Goal: Transaction & Acquisition: Book appointment/travel/reservation

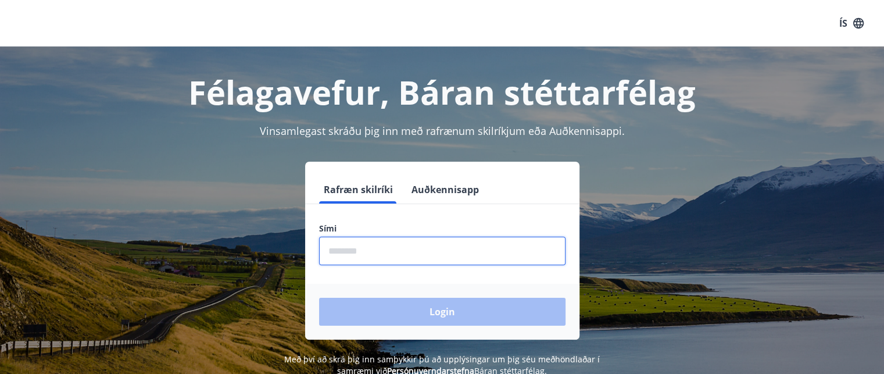
click at [353, 247] on input "phone" at bounding box center [442, 251] width 246 height 28
type input "********"
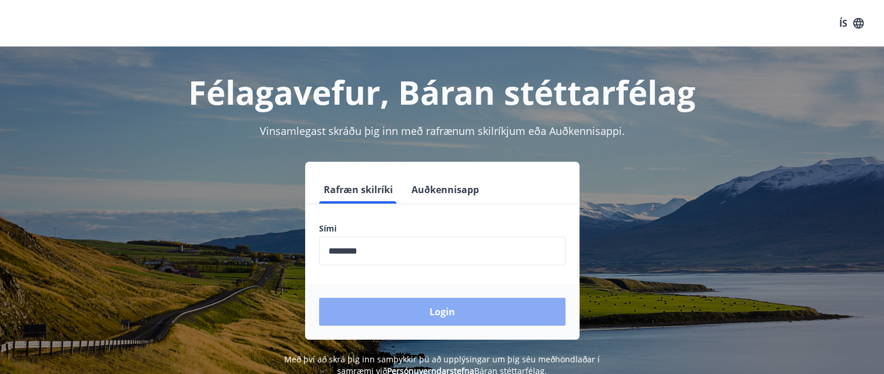
click at [422, 318] on button "Login" at bounding box center [442, 312] width 246 height 28
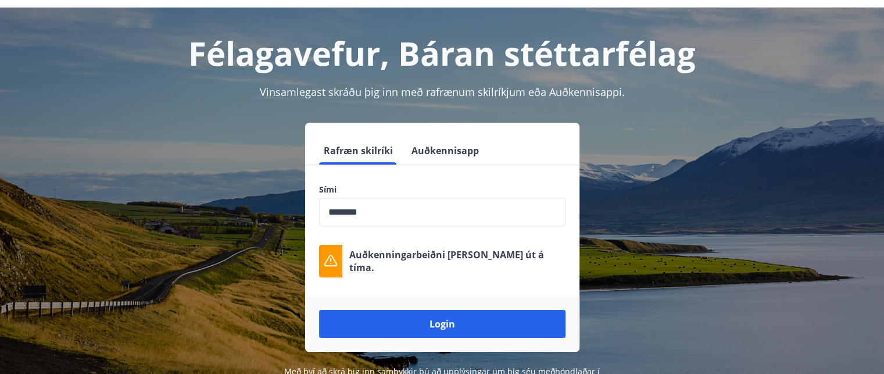
scroll to position [47, 0]
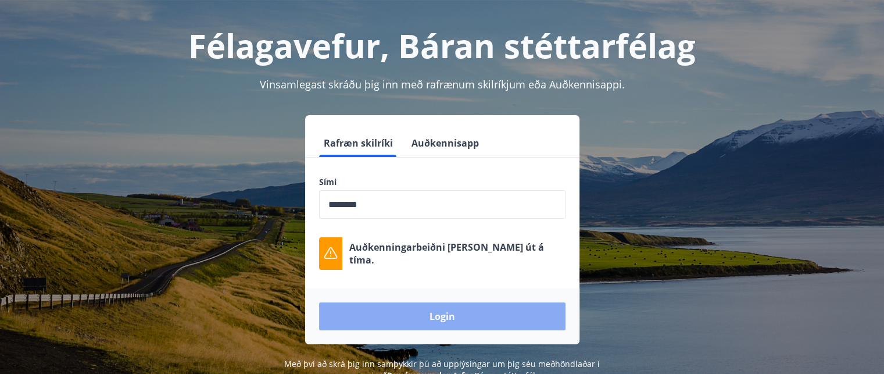
click at [402, 317] on button "Login" at bounding box center [442, 316] width 246 height 28
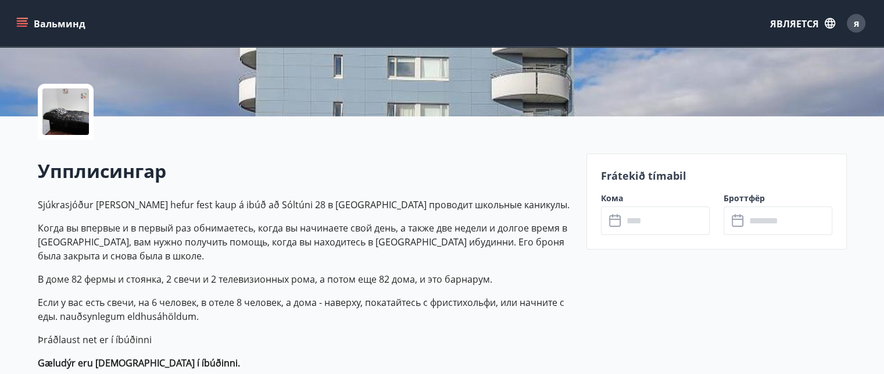
scroll to position [256, 0]
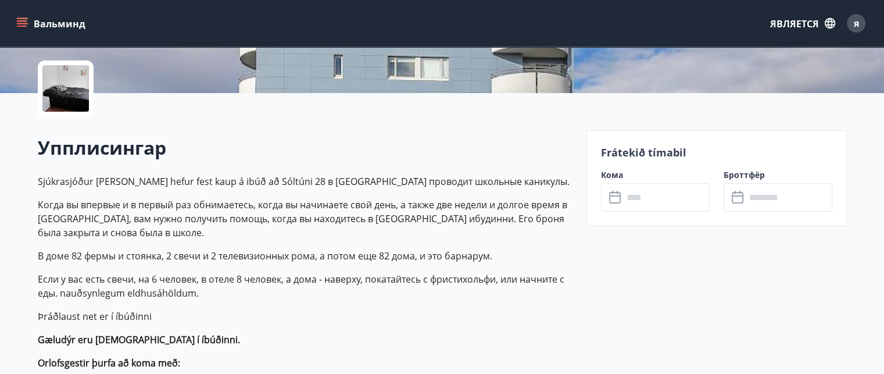
click at [614, 200] on icon at bounding box center [616, 198] width 14 height 14
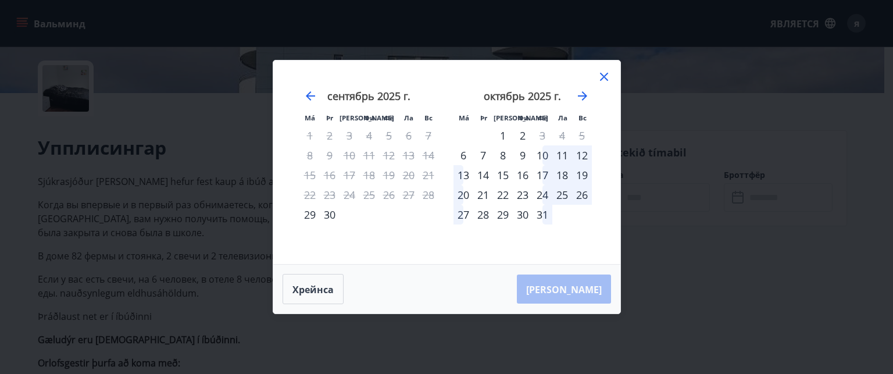
click at [328, 211] on font "30" at bounding box center [330, 215] width 12 height 14
click at [524, 135] on font "2" at bounding box center [523, 135] width 6 height 14
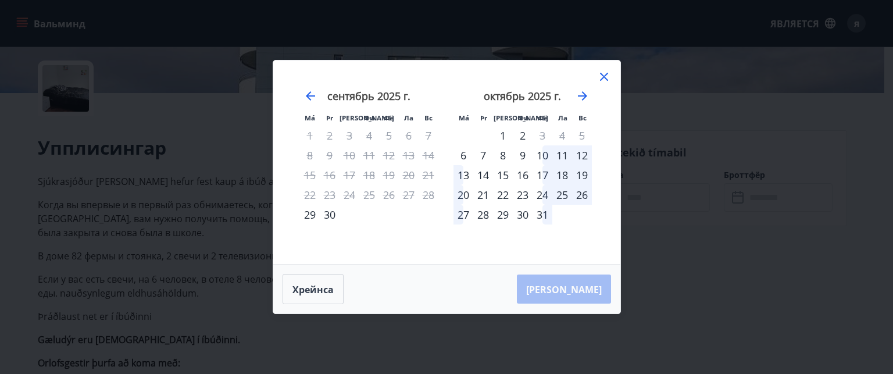
click at [524, 135] on font "2" at bounding box center [523, 135] width 6 height 14
click at [330, 212] on font "30" at bounding box center [330, 215] width 12 height 14
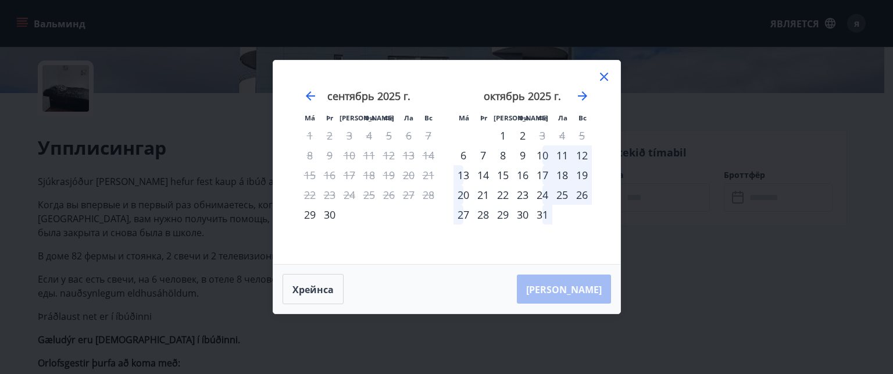
click at [330, 212] on font "30" at bounding box center [330, 215] width 12 height 14
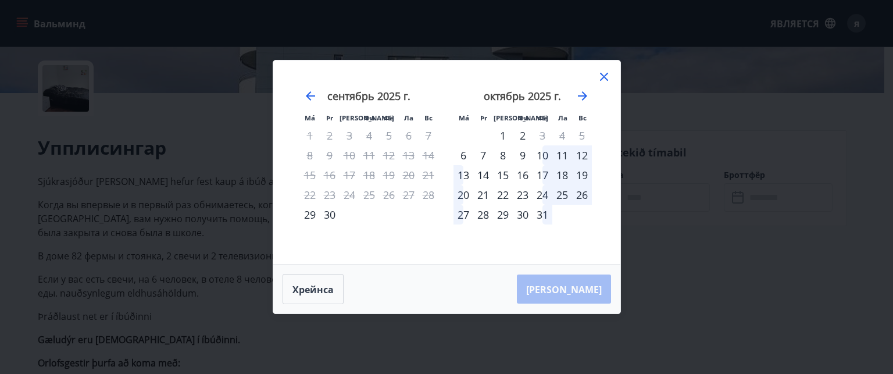
click at [330, 212] on font "30" at bounding box center [330, 215] width 12 height 14
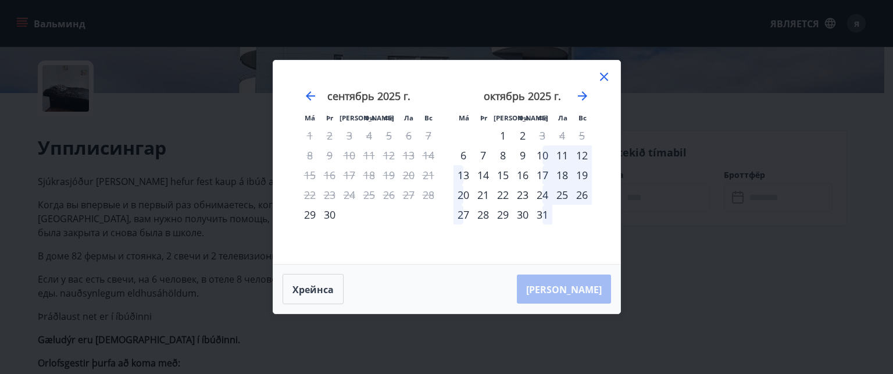
click at [330, 212] on font "30" at bounding box center [330, 215] width 12 height 14
click at [608, 74] on icon at bounding box center [604, 77] width 14 height 14
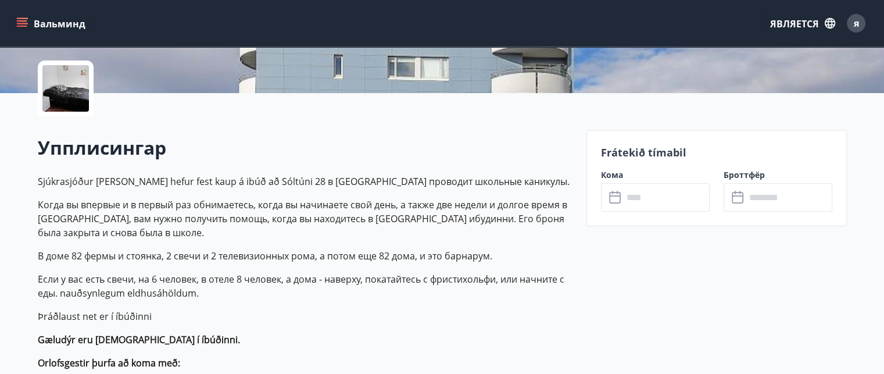
click at [20, 20] on icon "меню" at bounding box center [22, 23] width 12 height 12
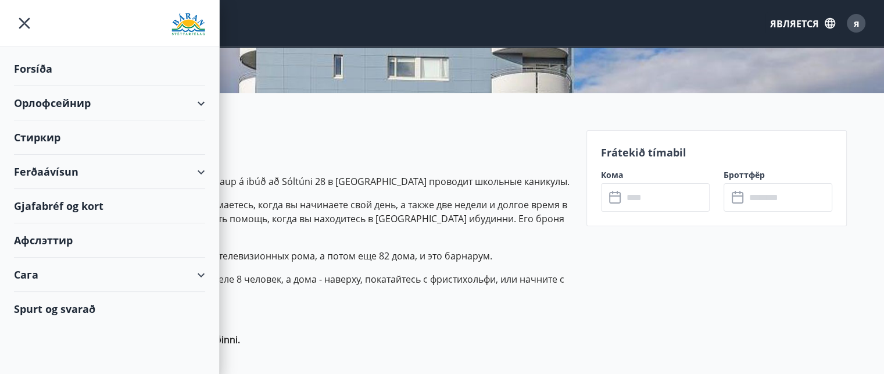
click at [114, 99] on div "Орлофсейнир" at bounding box center [109, 103] width 191 height 34
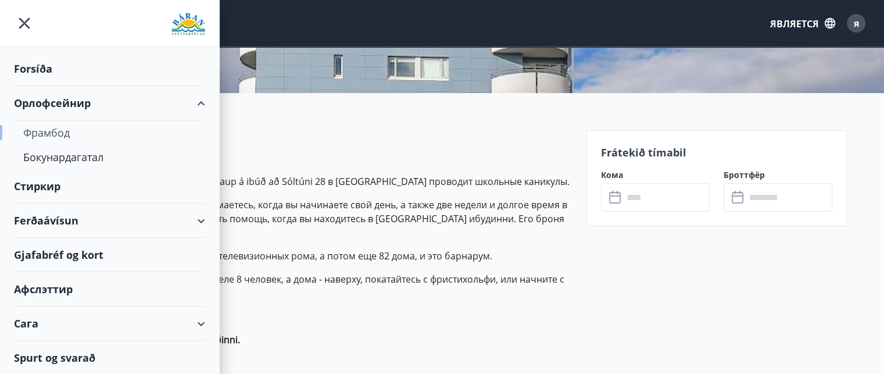
click at [47, 139] on font "Фрамбод" at bounding box center [46, 133] width 47 height 14
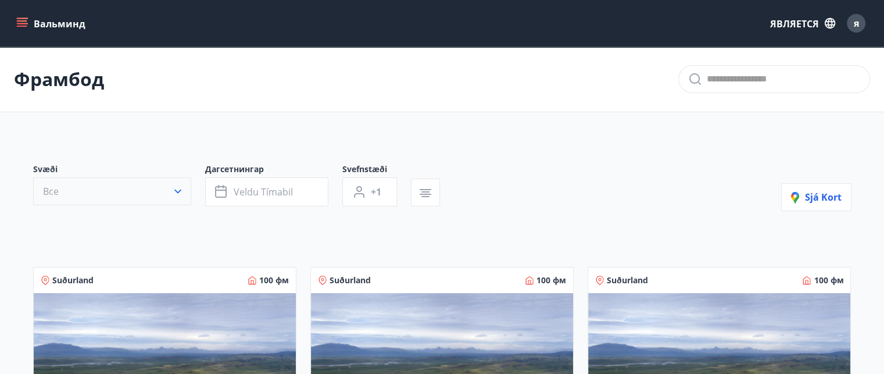
click at [175, 190] on icon "button" at bounding box center [177, 191] width 7 height 4
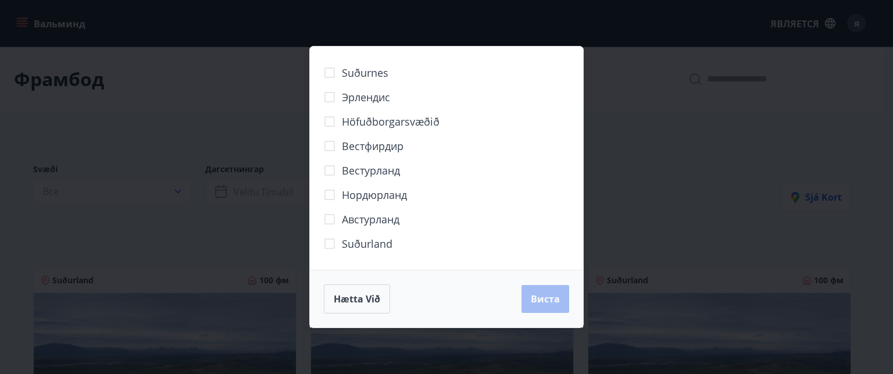
click at [172, 138] on div "Suðurnes Эрлендис Höfuðborgarsvæðið Вестфирдир Вестурланд Нордюрланд Австурланд…" at bounding box center [446, 187] width 893 height 374
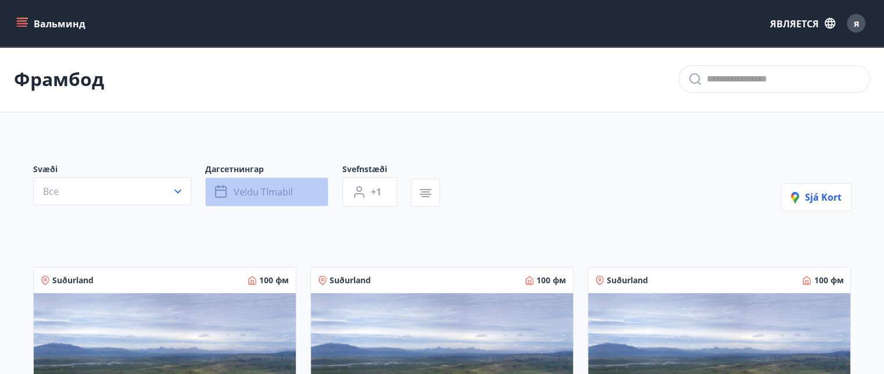
click at [219, 191] on icon "button" at bounding box center [222, 192] width 14 height 14
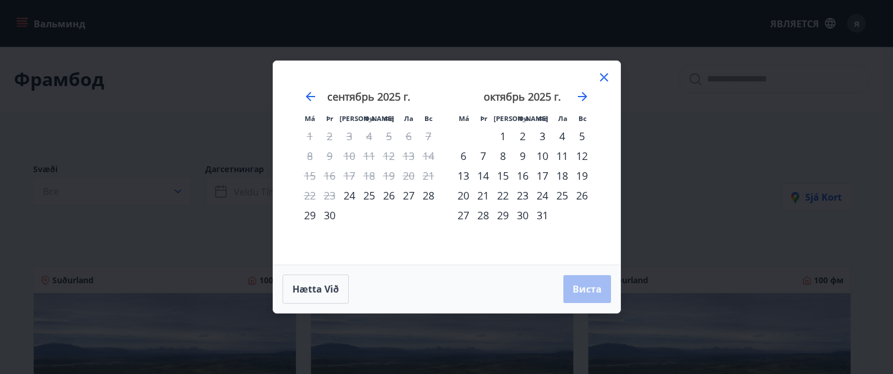
click at [327, 214] on font "30" at bounding box center [330, 215] width 12 height 14
click at [523, 135] on font "2" at bounding box center [523, 136] width 6 height 14
click at [584, 284] on font "Виста" at bounding box center [587, 288] width 29 height 13
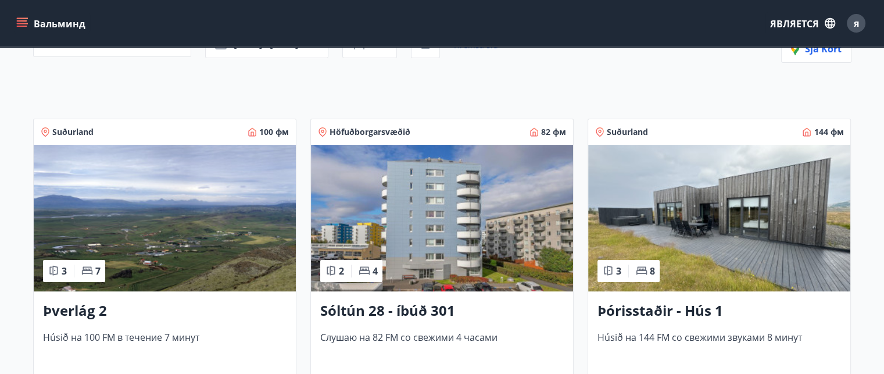
scroll to position [140, 0]
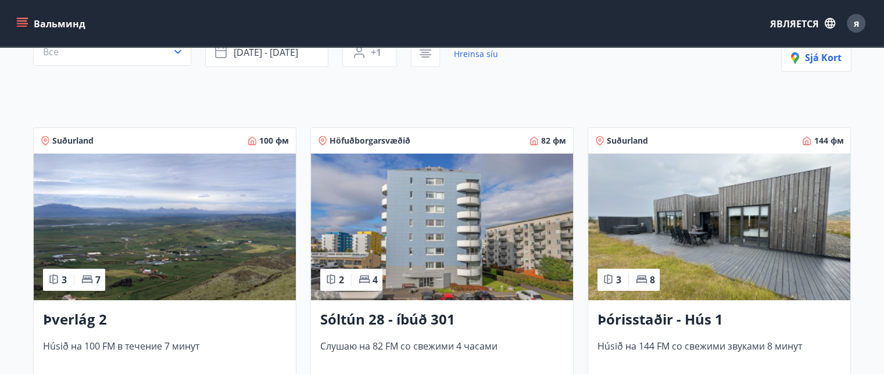
click at [390, 141] on font "Höfuðborgarsvæðið" at bounding box center [370, 140] width 81 height 11
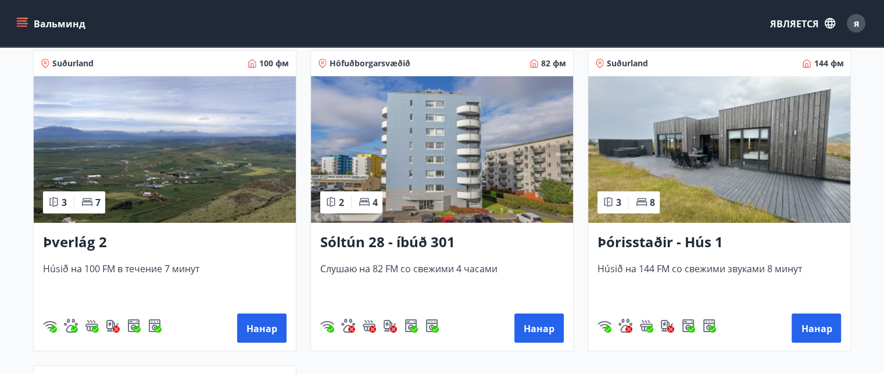
scroll to position [186, 0]
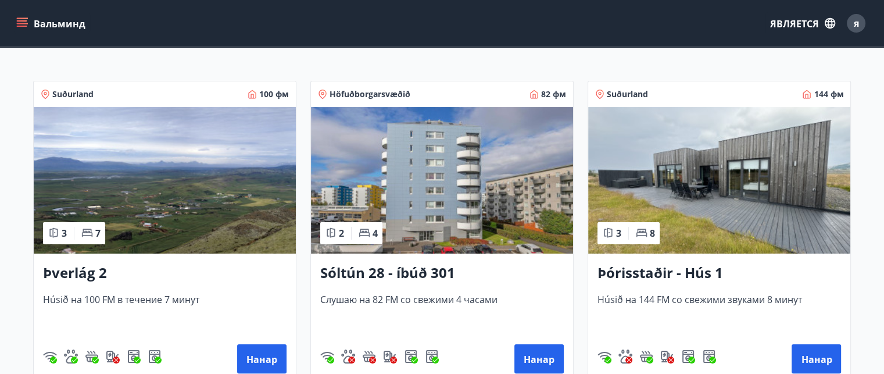
click at [391, 94] on font "Höfuðborgarsvæðið" at bounding box center [370, 93] width 81 height 11
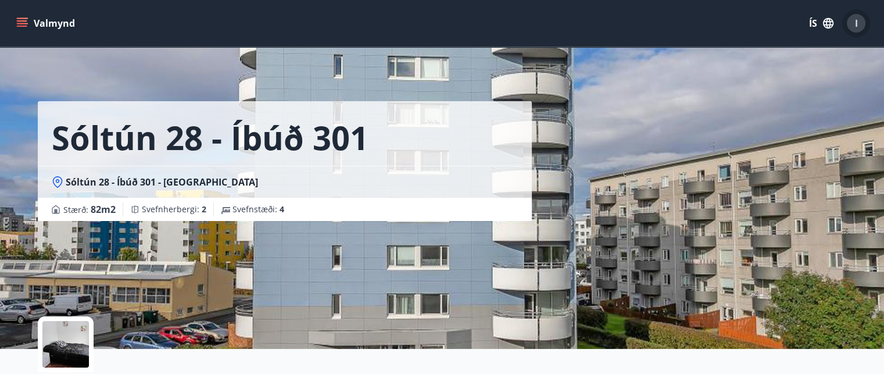
click at [858, 26] on div "I" at bounding box center [856, 23] width 19 height 19
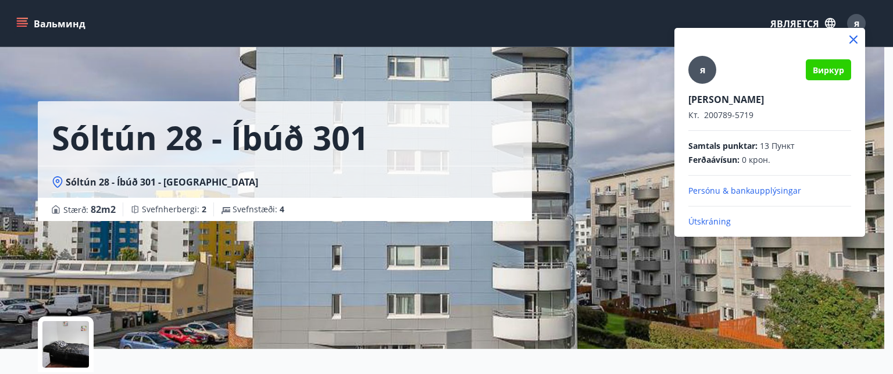
click at [16, 21] on div at bounding box center [446, 187] width 893 height 374
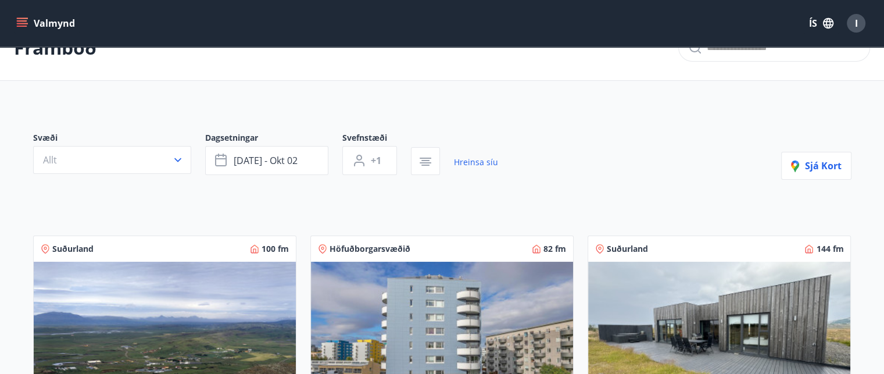
scroll to position [23, 0]
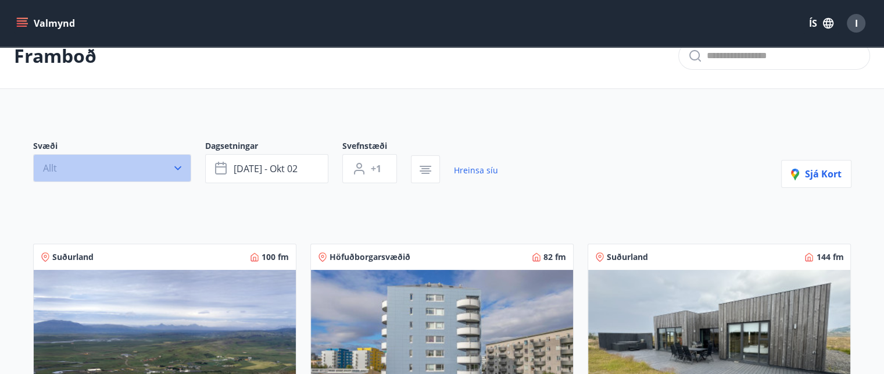
click at [175, 163] on icon "button" at bounding box center [178, 168] width 12 height 12
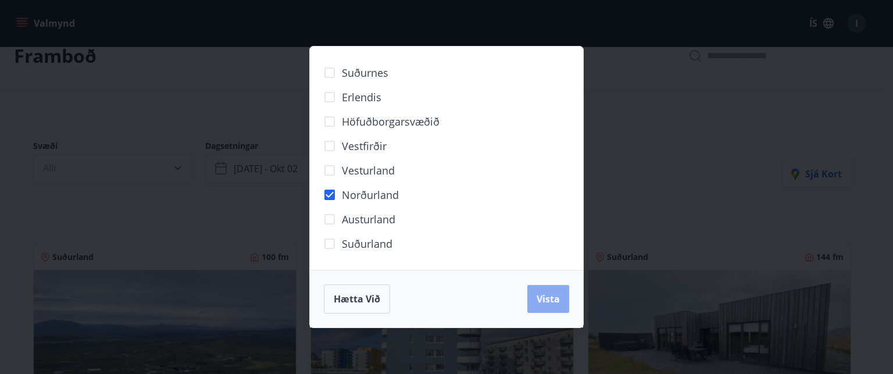
click at [549, 299] on span "Vista" at bounding box center [547, 298] width 23 height 13
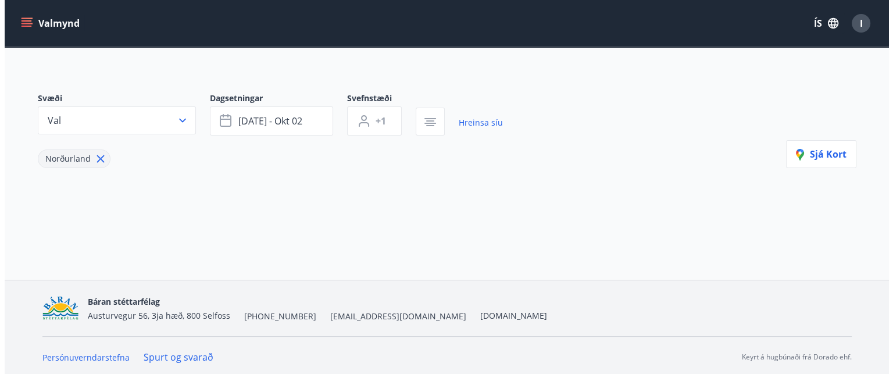
scroll to position [74, 0]
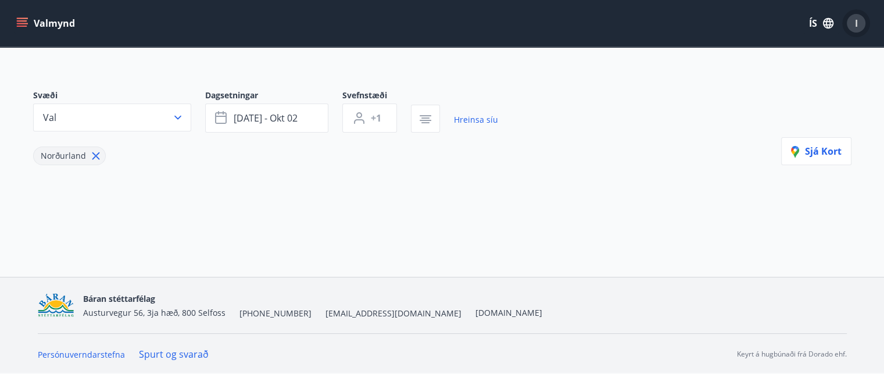
click at [855, 19] on span "I" at bounding box center [856, 23] width 3 height 13
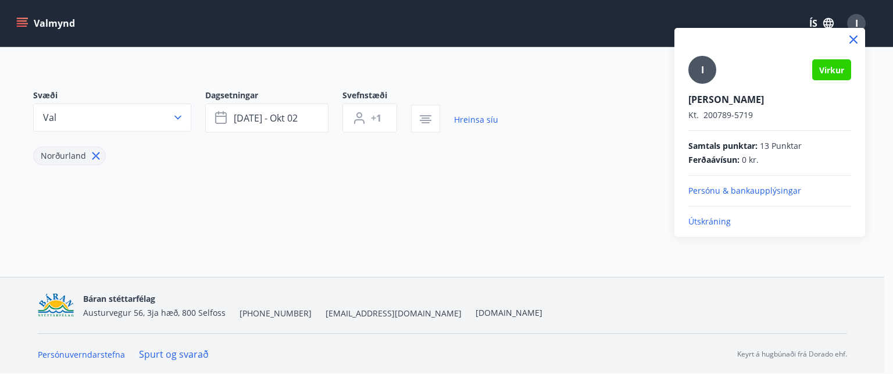
click at [707, 222] on p "Útskráning" at bounding box center [769, 222] width 163 height 12
